Goal: Check status: Check status

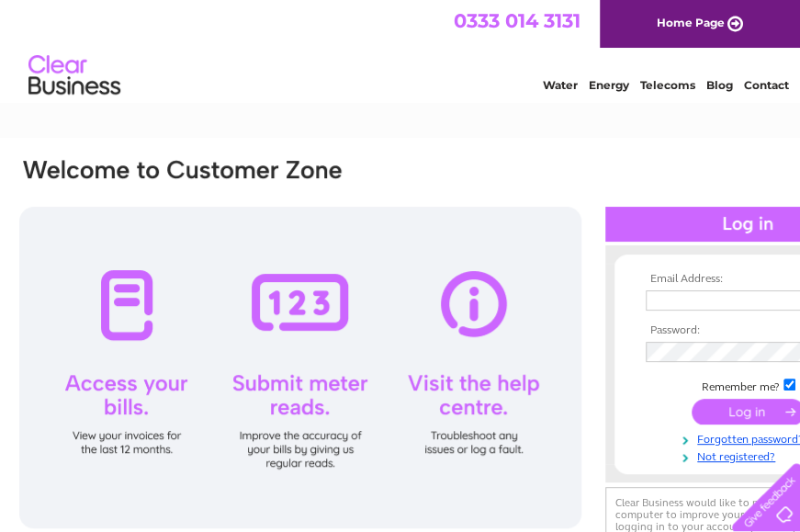
type input "morwildevelopments1976@outlook.com"
click at [725, 413] on input "submit" at bounding box center [747, 412] width 113 height 26
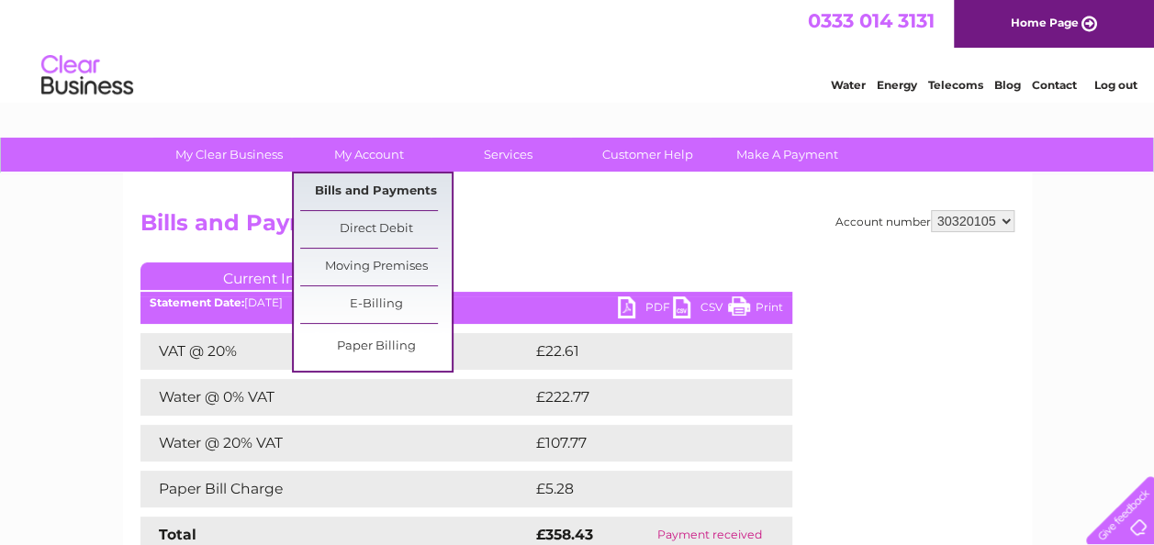
click at [402, 186] on link "Bills and Payments" at bounding box center [376, 192] width 152 height 37
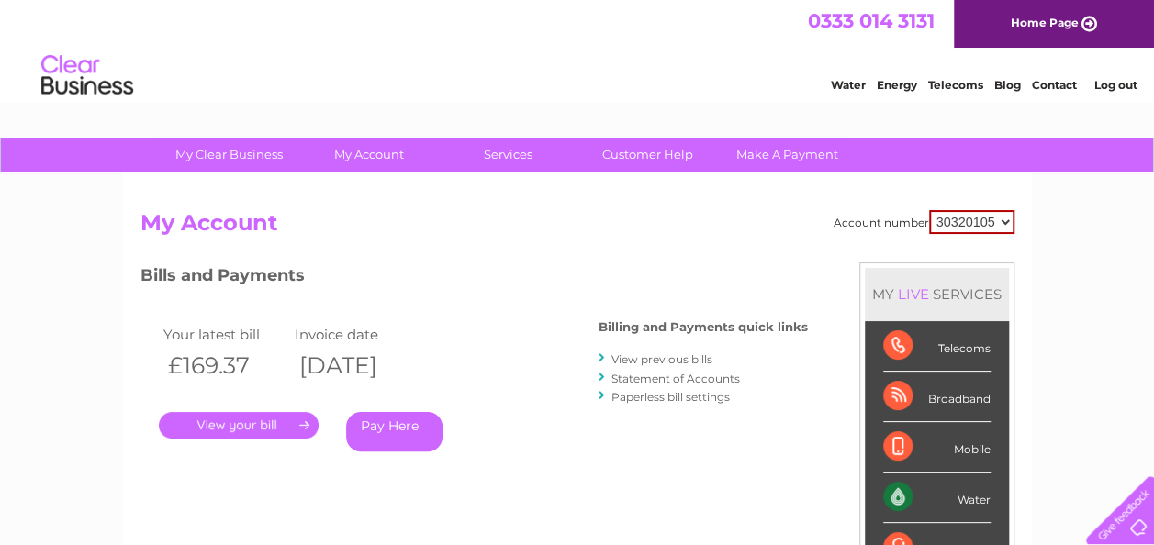
click at [261, 420] on link "." at bounding box center [239, 425] width 160 height 27
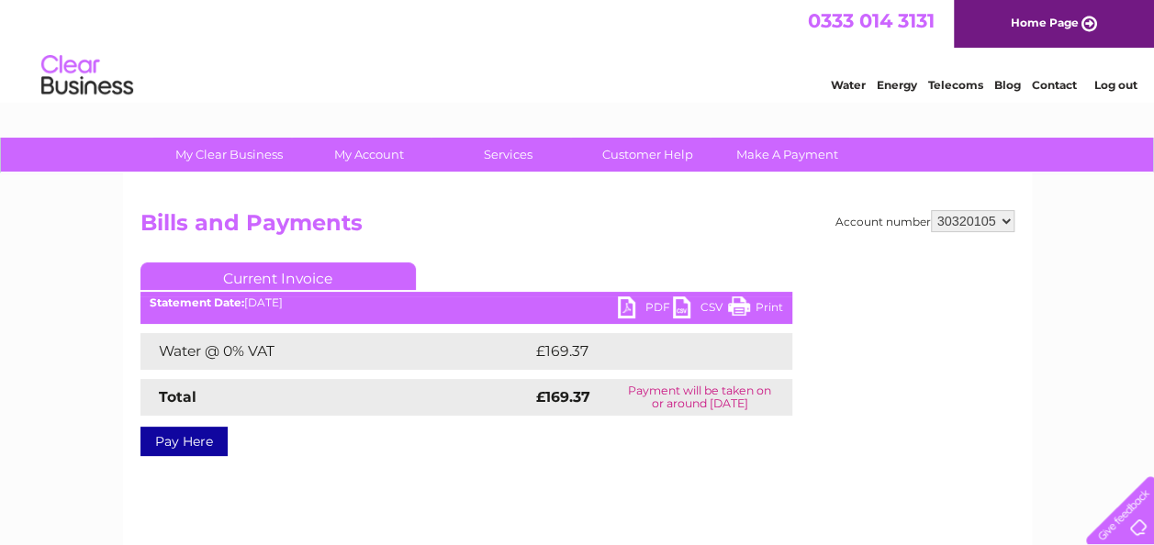
click at [1106, 86] on link "Log out" at bounding box center [1115, 85] width 43 height 14
